Goal: Transaction & Acquisition: Purchase product/service

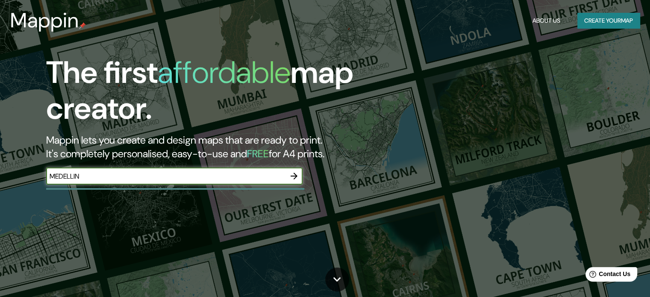
type input "MEDELLIN"
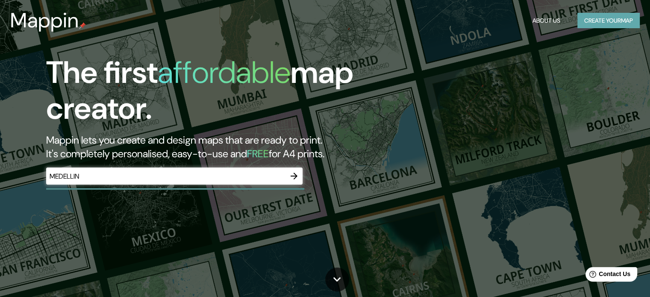
click at [597, 24] on button "Create your map" at bounding box center [608, 21] width 62 height 16
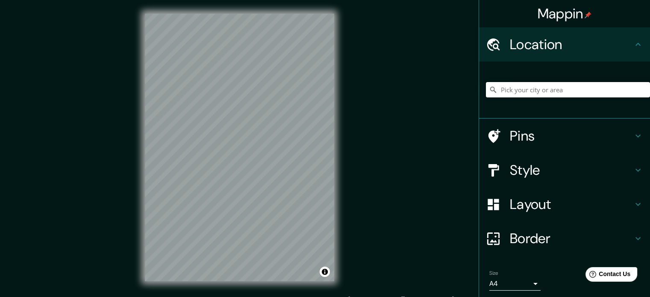
click at [525, 85] on input "Pick your city or area" at bounding box center [568, 89] width 164 height 15
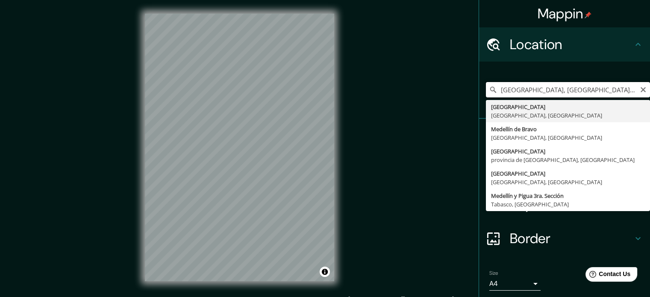
type input "[GEOGRAPHIC_DATA], [GEOGRAPHIC_DATA], [GEOGRAPHIC_DATA]"
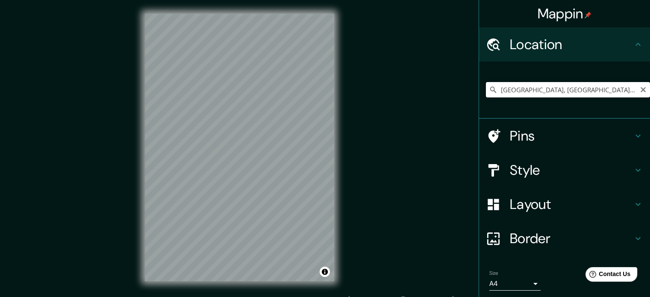
click at [190, 291] on div "© Mapbox © OpenStreetMap Improve this map" at bounding box center [239, 147] width 217 height 295
click at [355, 59] on div "Mappin Location [GEOGRAPHIC_DATA], [GEOGRAPHIC_DATA], [GEOGRAPHIC_DATA] Pins St…" at bounding box center [325, 154] width 650 height 308
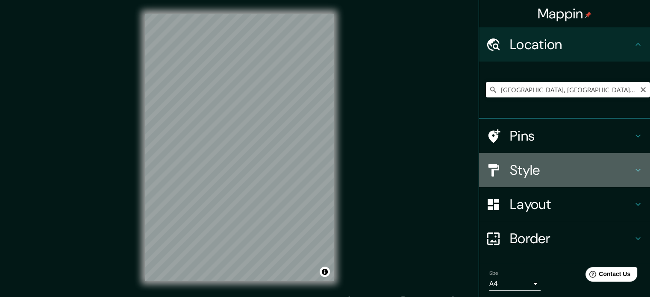
click at [525, 170] on h4 "Style" at bounding box center [571, 169] width 123 height 17
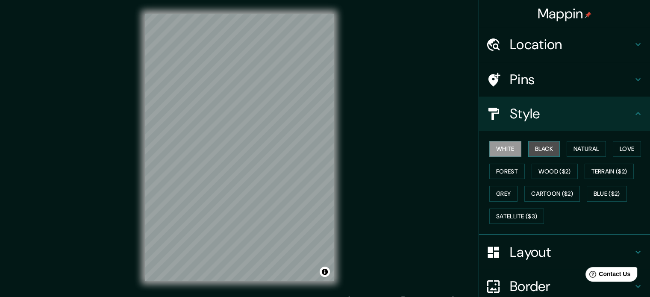
click at [534, 151] on button "Black" at bounding box center [544, 149] width 32 height 16
click at [159, 296] on html "Mappin Location [GEOGRAPHIC_DATA], [GEOGRAPHIC_DATA], [GEOGRAPHIC_DATA] Pins St…" at bounding box center [325, 148] width 650 height 297
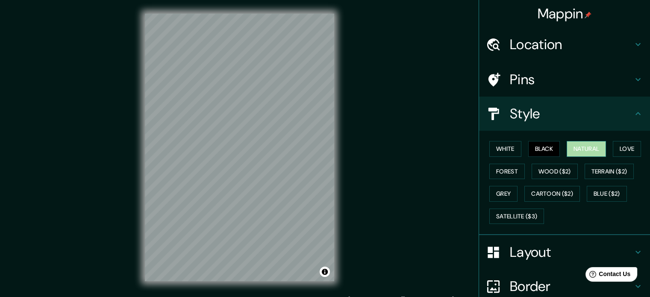
click at [579, 141] on button "Natural" at bounding box center [585, 149] width 39 height 16
click at [614, 147] on button "Love" at bounding box center [627, 149] width 28 height 16
click at [501, 162] on div "White Black Natural Love Forest Wood ($2) Terrain ($2) Grey Cartoon ($2) Blue (…" at bounding box center [568, 183] width 164 height 90
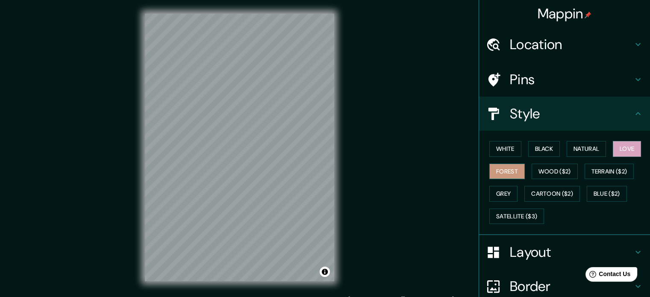
click at [502, 169] on button "Forest" at bounding box center [506, 172] width 35 height 16
click at [501, 189] on button "Grey" at bounding box center [503, 194] width 28 height 16
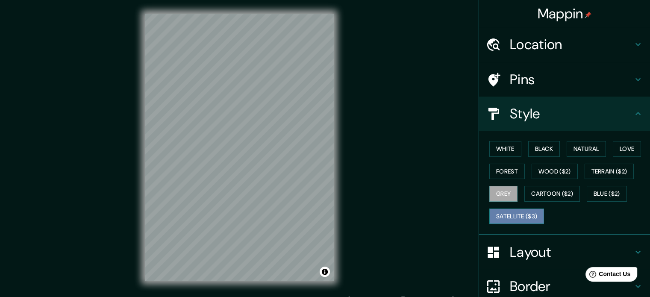
click at [502, 211] on button "Satellite ($3)" at bounding box center [516, 216] width 55 height 16
click at [499, 190] on button "Grey" at bounding box center [503, 194] width 28 height 16
click at [493, 195] on button "Grey" at bounding box center [503, 194] width 28 height 16
click at [616, 150] on button "Love" at bounding box center [627, 149] width 28 height 16
